Goal: Communication & Community: Connect with others

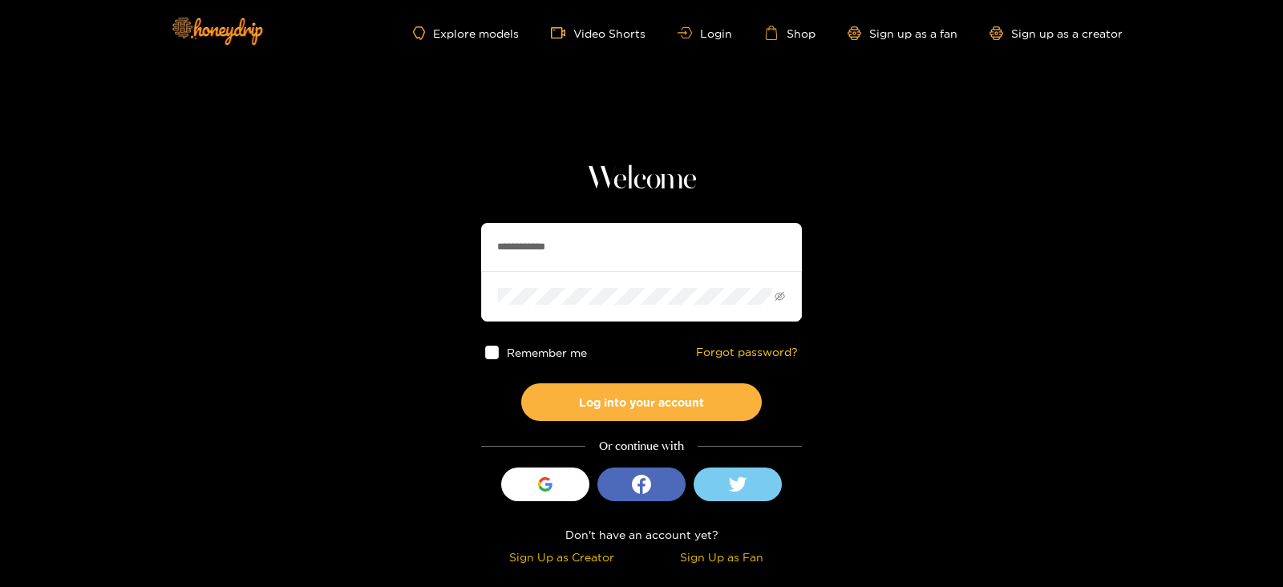
drag, startPoint x: 608, startPoint y: 245, endPoint x: 359, endPoint y: 285, distance: 251.7
click at [359, 285] on section "**********" at bounding box center [641, 285] width 1283 height 570
type input "********"
click at [521, 383] on button "Log into your account" at bounding box center [641, 402] width 241 height 38
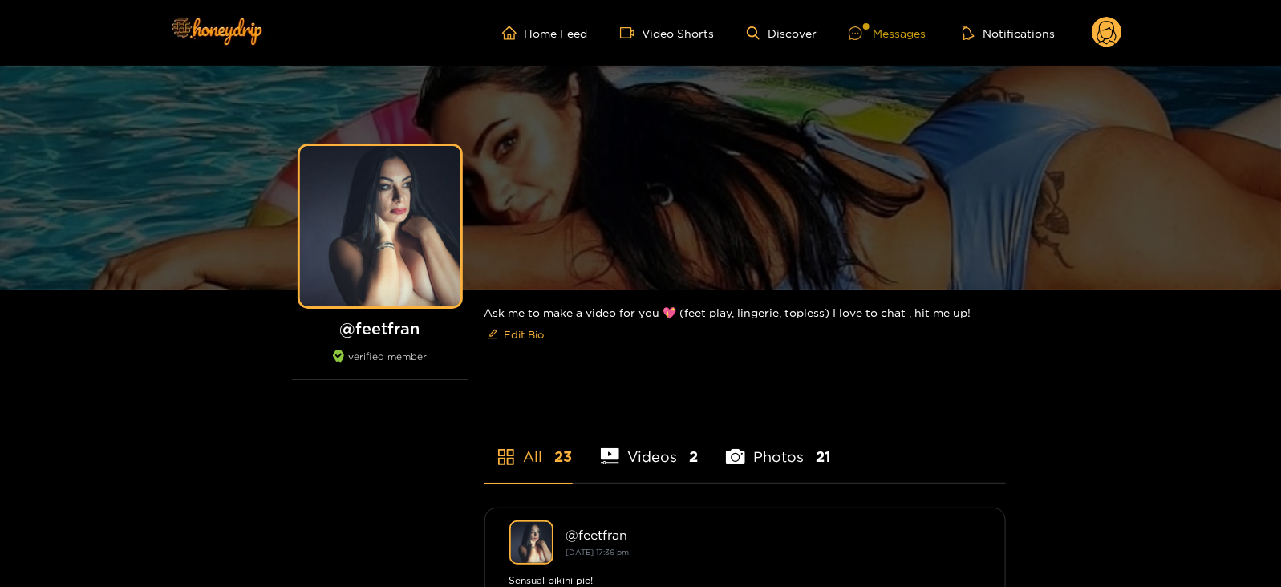
click at [868, 38] on div at bounding box center [860, 33] width 24 height 14
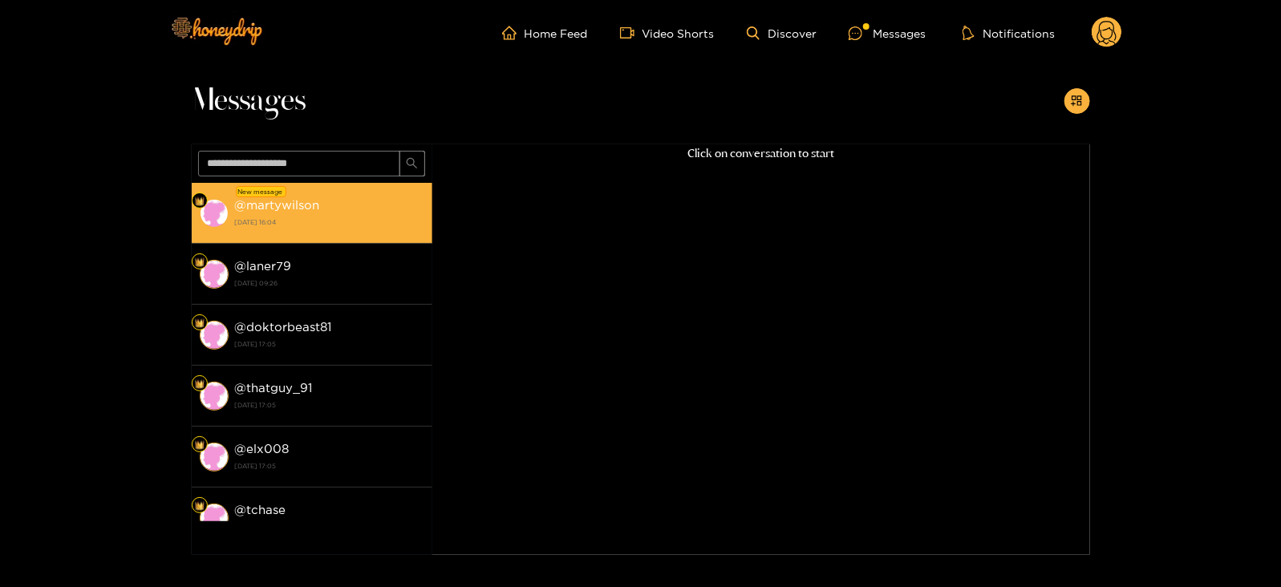
click at [268, 222] on strong "[DATE] 16:04" at bounding box center [329, 222] width 189 height 14
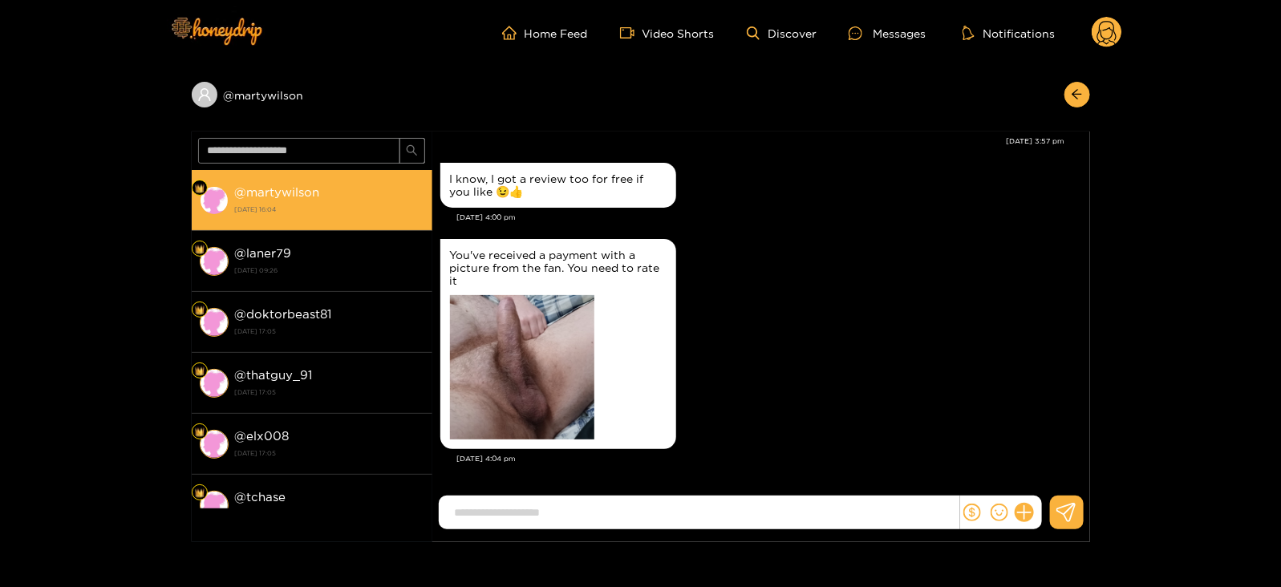
scroll to position [1836, 0]
type input "*"
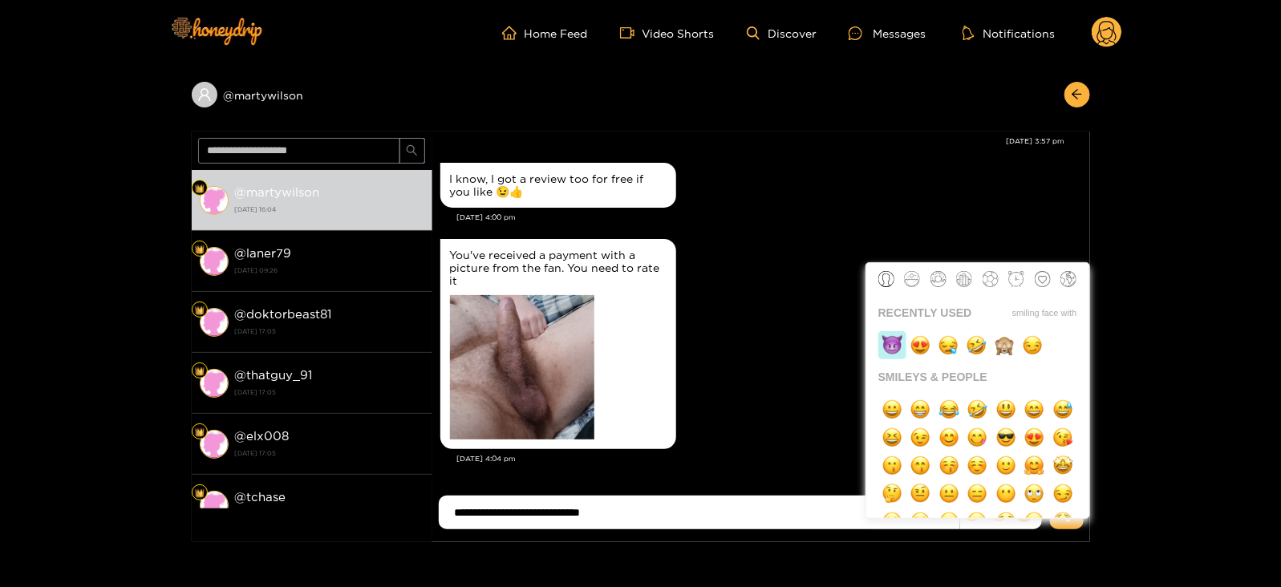
click at [885, 342] on img "button" at bounding box center [892, 345] width 20 height 20
type input "**********"
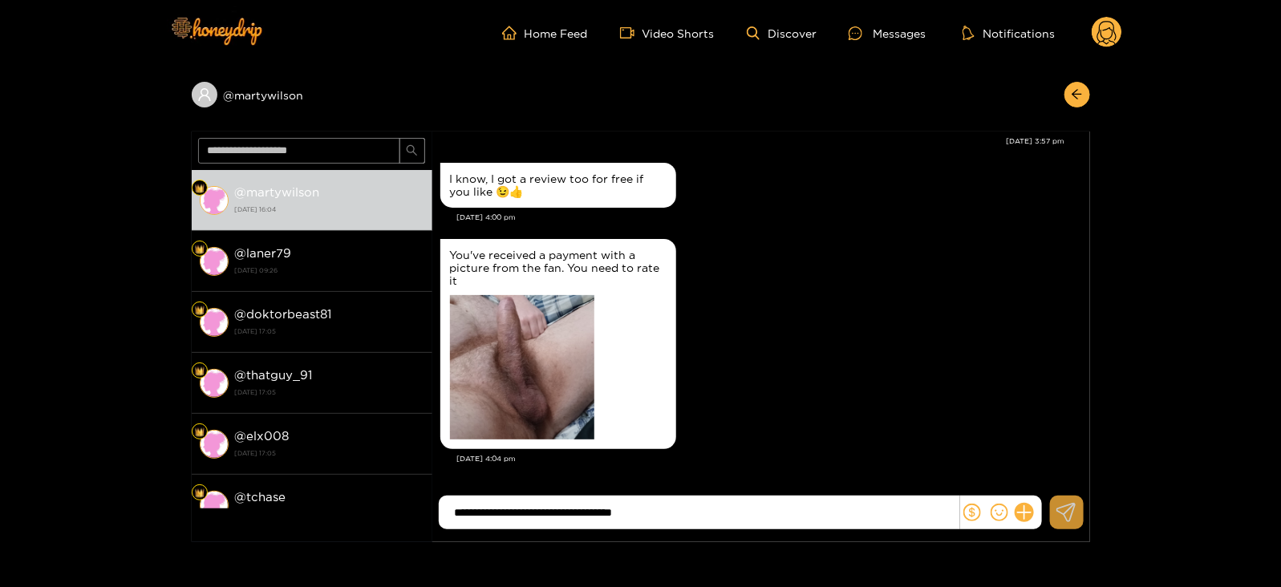
click at [1067, 510] on icon at bounding box center [1065, 512] width 19 height 19
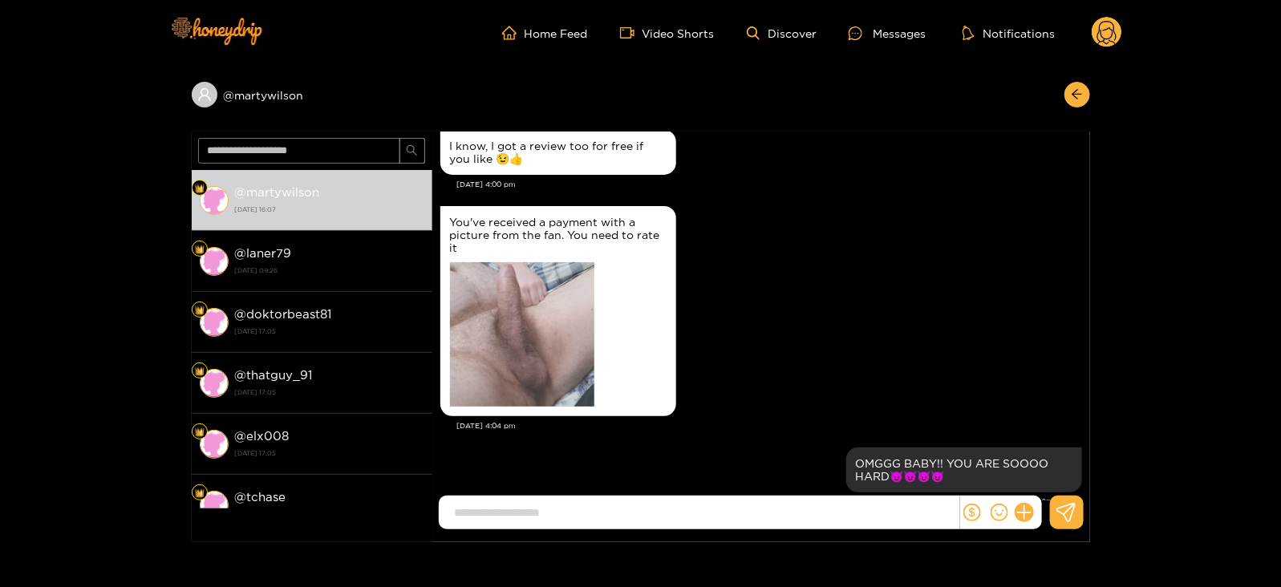
scroll to position [1855, 0]
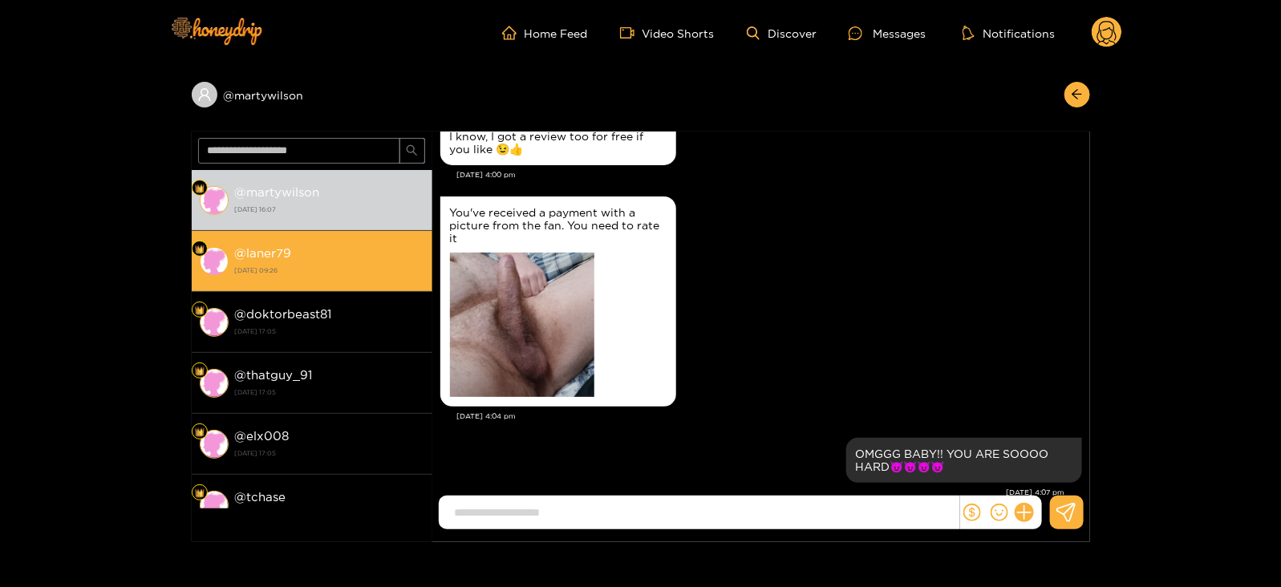
click at [323, 258] on div "@ laner79 [DATE] 09:26" at bounding box center [329, 261] width 189 height 36
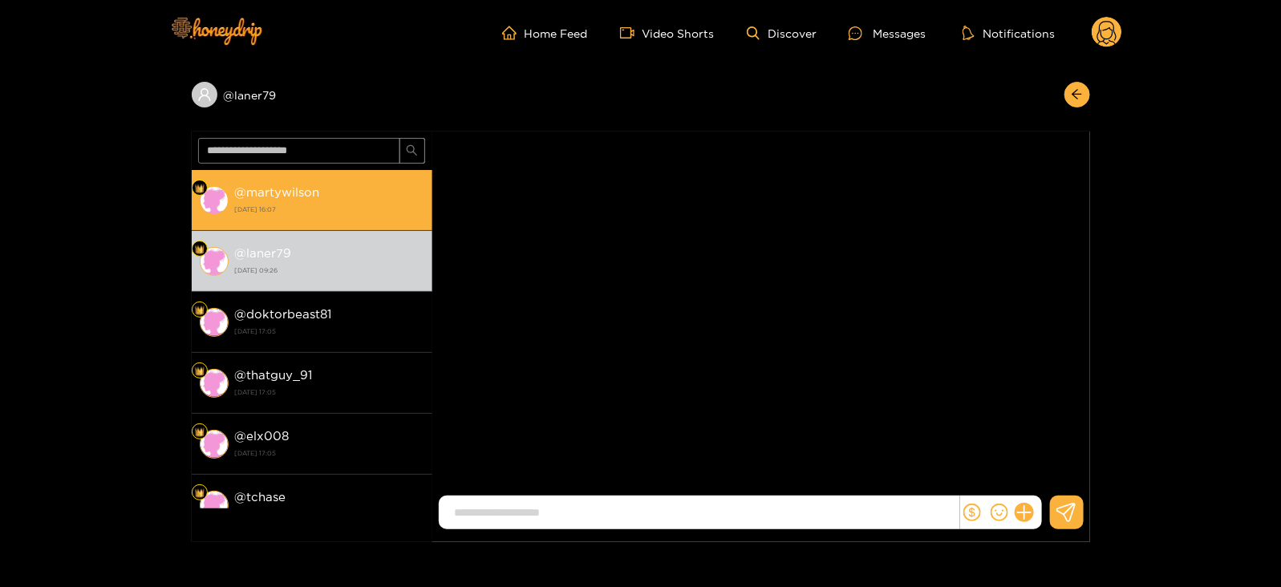
click at [293, 200] on div "@ martywilson [DATE] 16:07" at bounding box center [329, 200] width 189 height 36
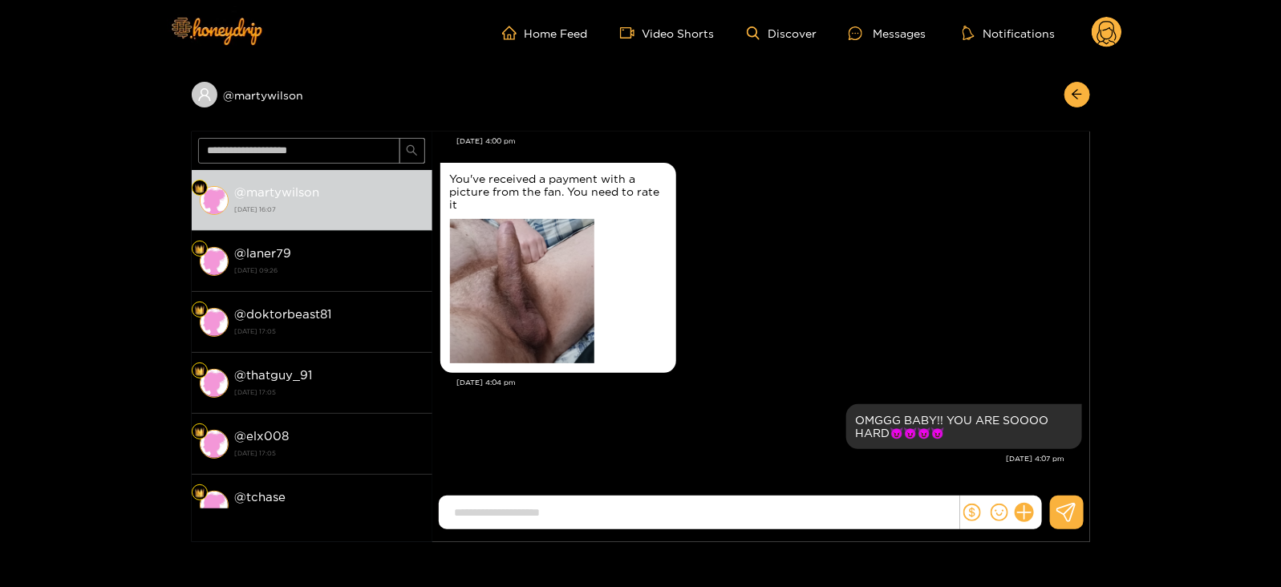
click at [1102, 47] on icon at bounding box center [1106, 33] width 30 height 32
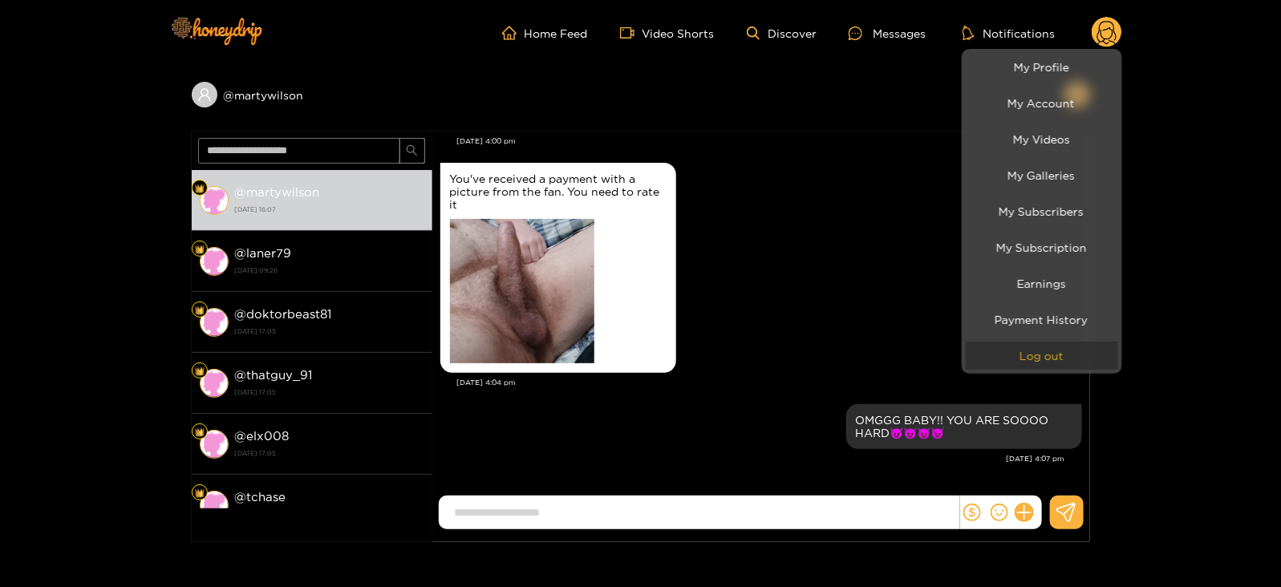
click at [1035, 342] on button "Log out" at bounding box center [1041, 356] width 152 height 28
